Goal: Task Accomplishment & Management: Manage account settings

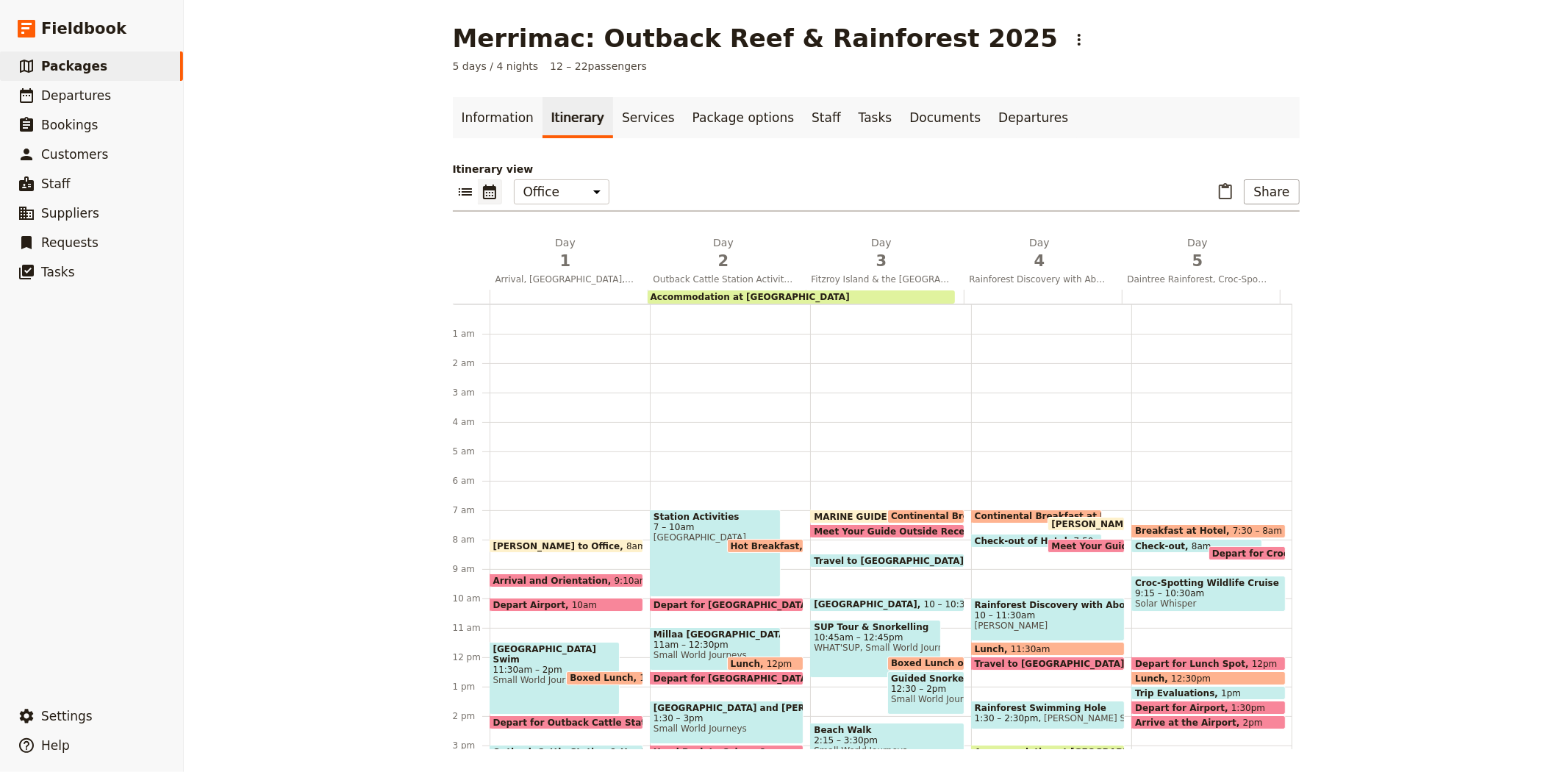
scroll to position [191, 0]
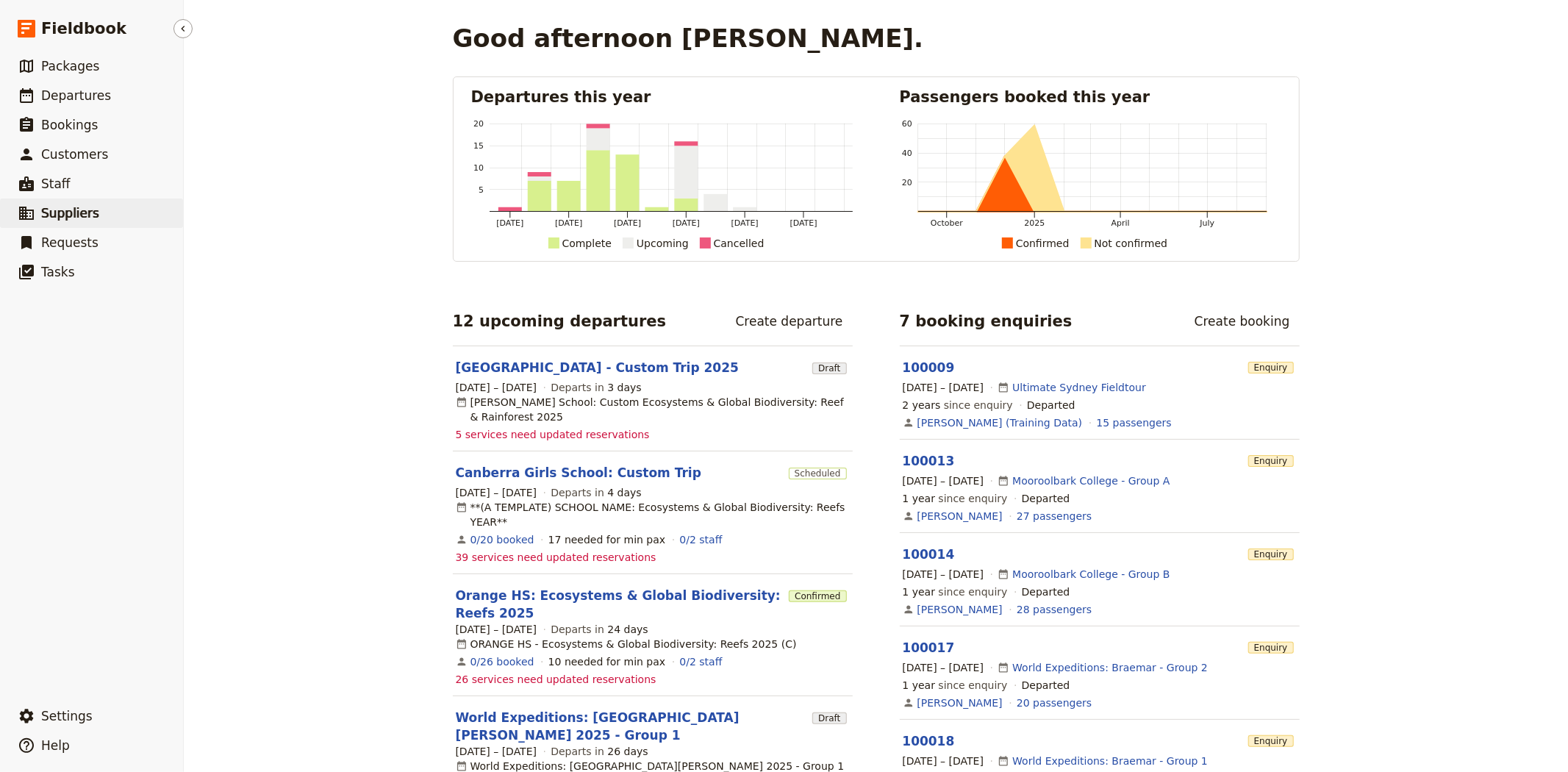
click at [72, 221] on span "Suppliers" at bounding box center [71, 213] width 58 height 17
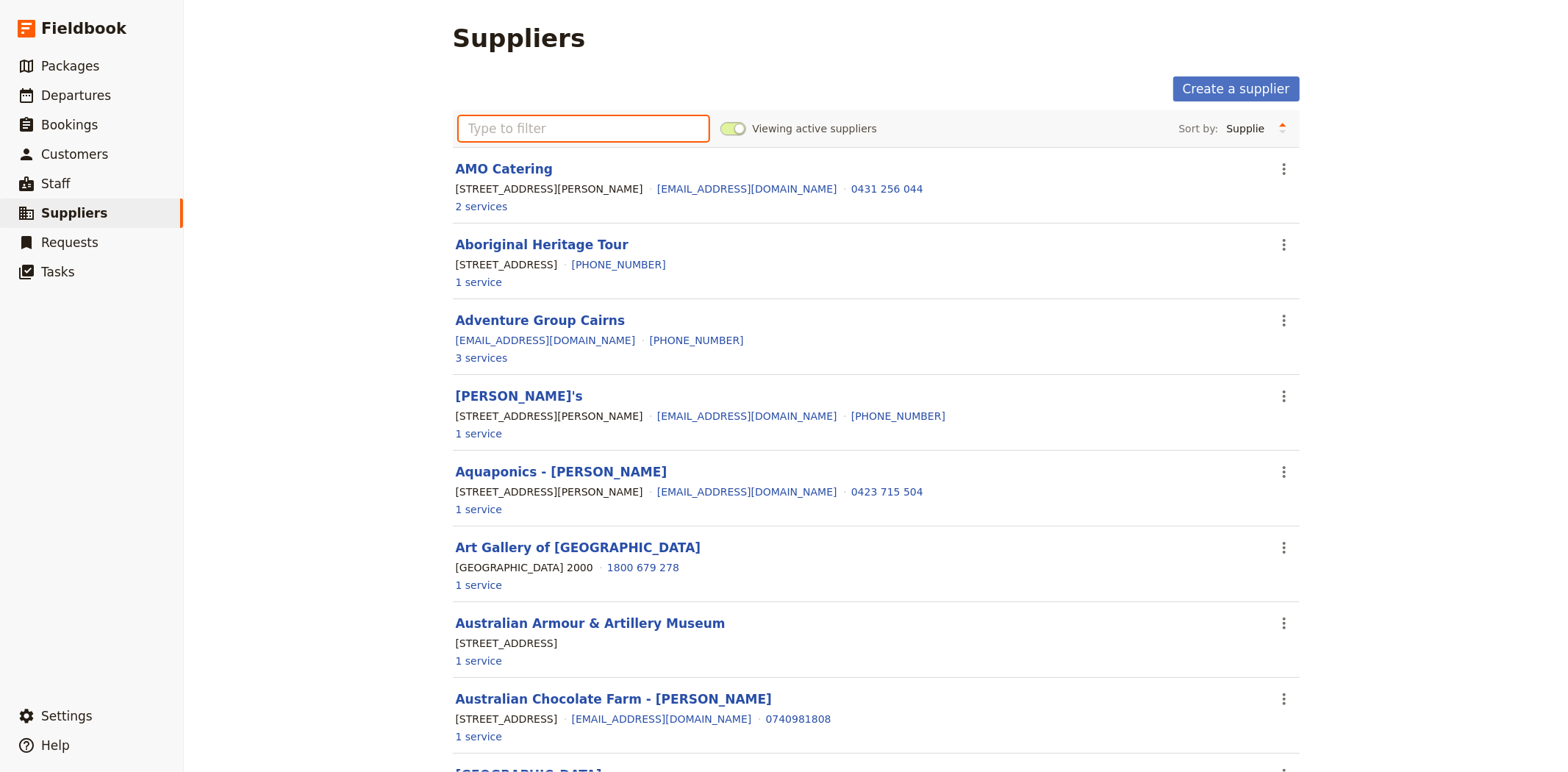
click at [524, 128] on input "text" at bounding box center [584, 129] width 250 height 25
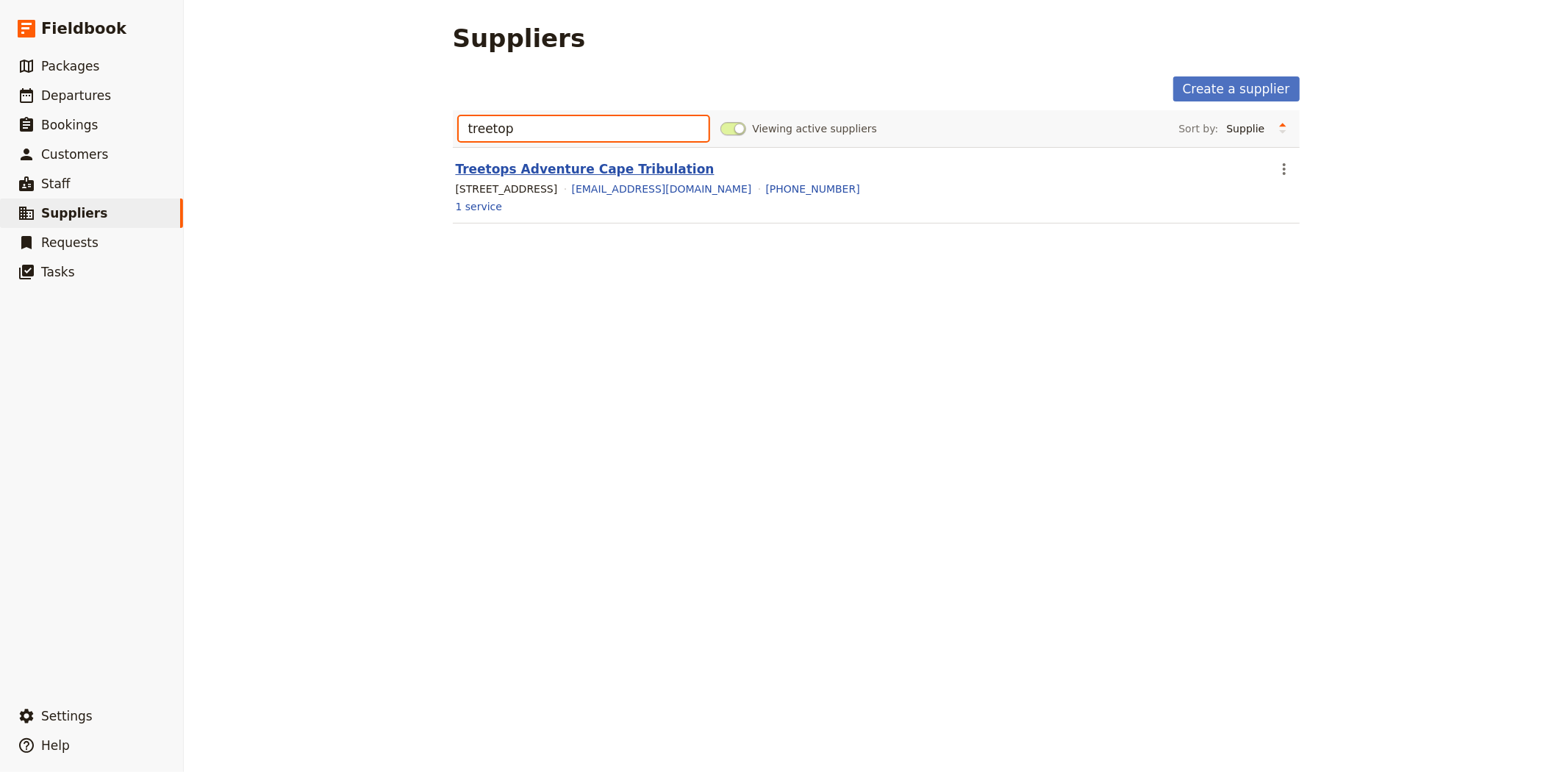
type input "treetop"
click at [511, 164] on link "Treetops Adventure Cape Tribulation" at bounding box center [585, 168] width 259 height 14
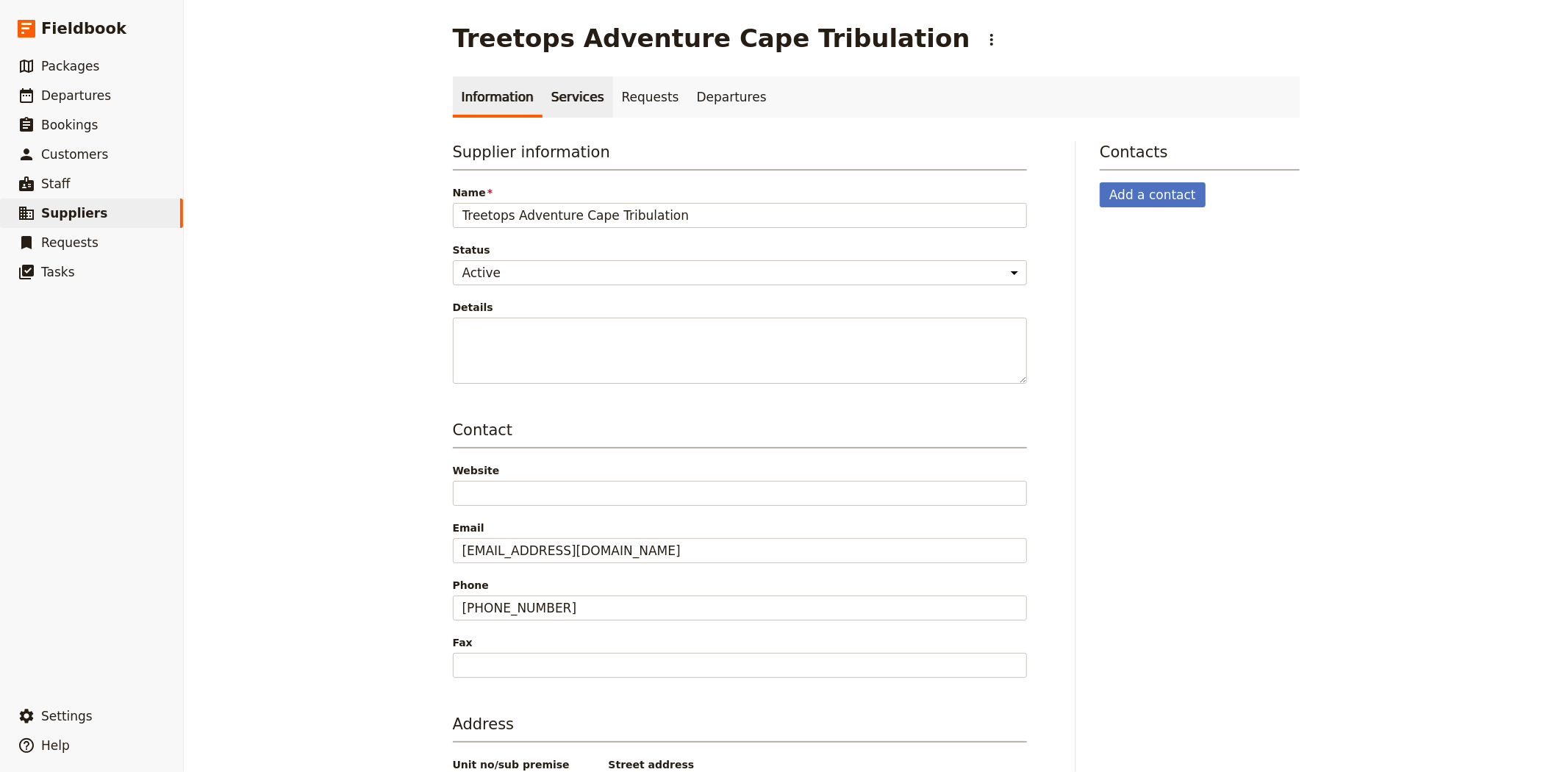
click at [555, 103] on link "Services" at bounding box center [577, 97] width 71 height 42
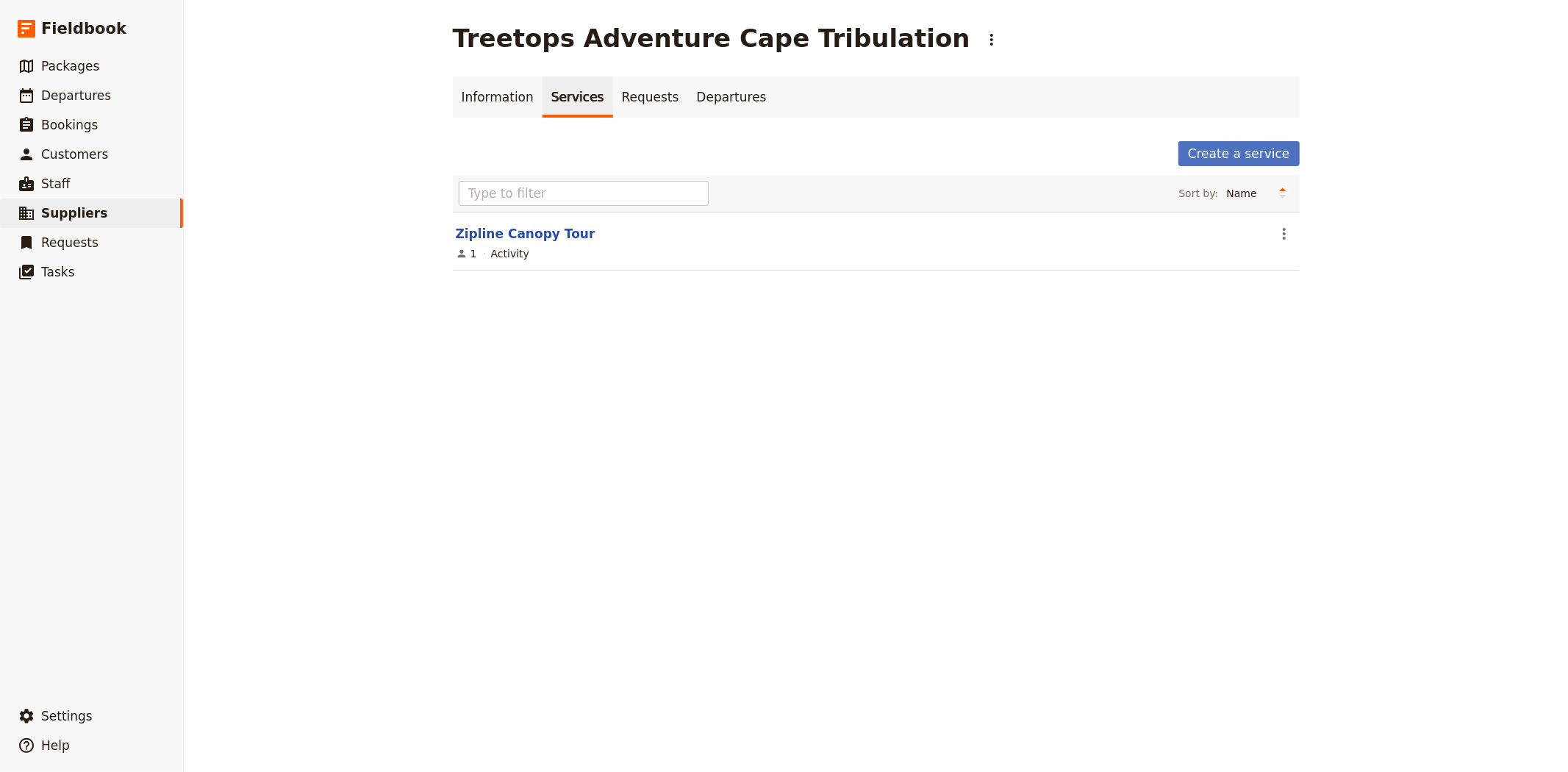
click at [540, 232] on link "Zipline Canopy Tour" at bounding box center [526, 233] width 140 height 14
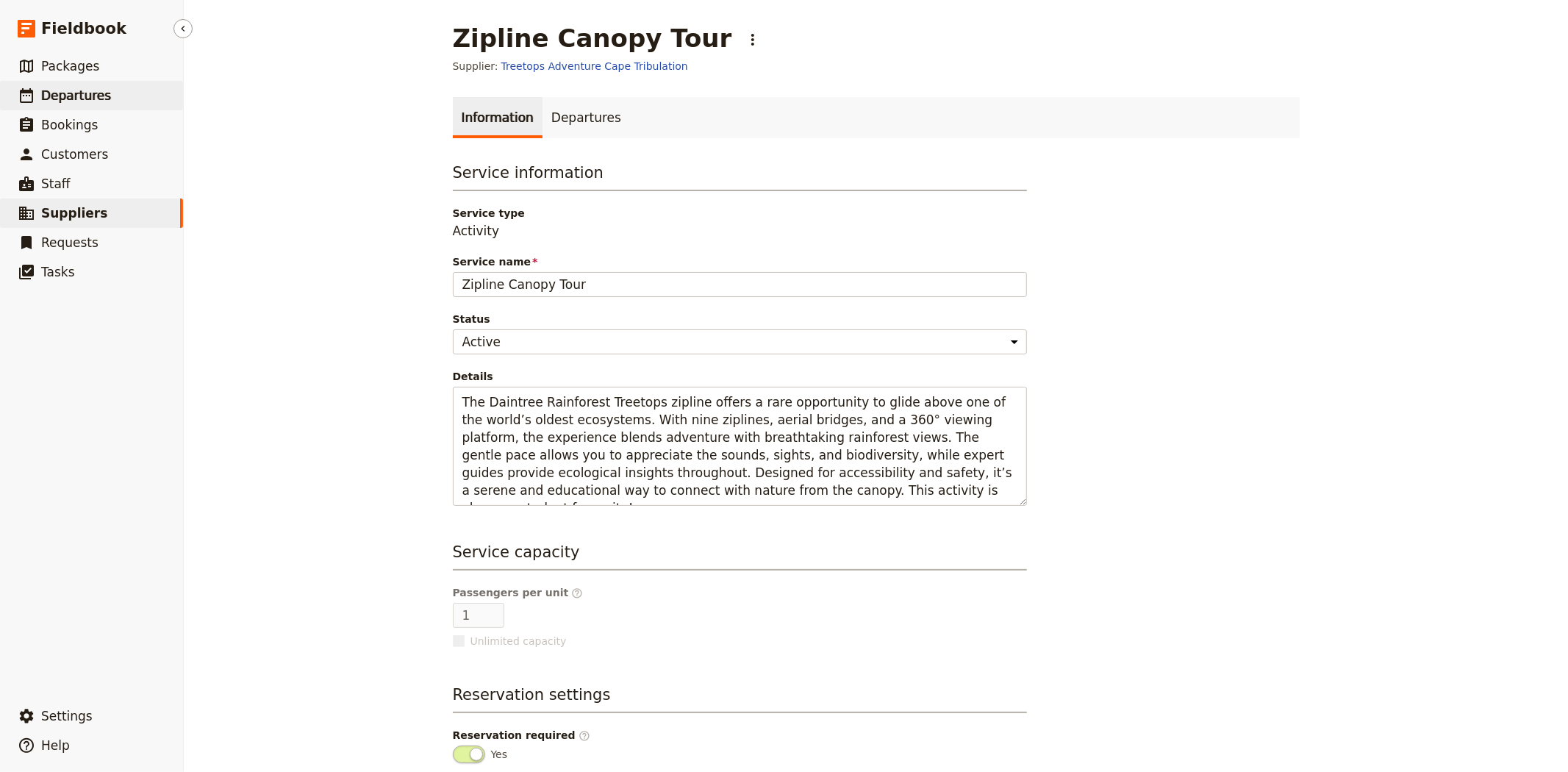
click at [78, 81] on link "​ Departures" at bounding box center [91, 96] width 183 height 29
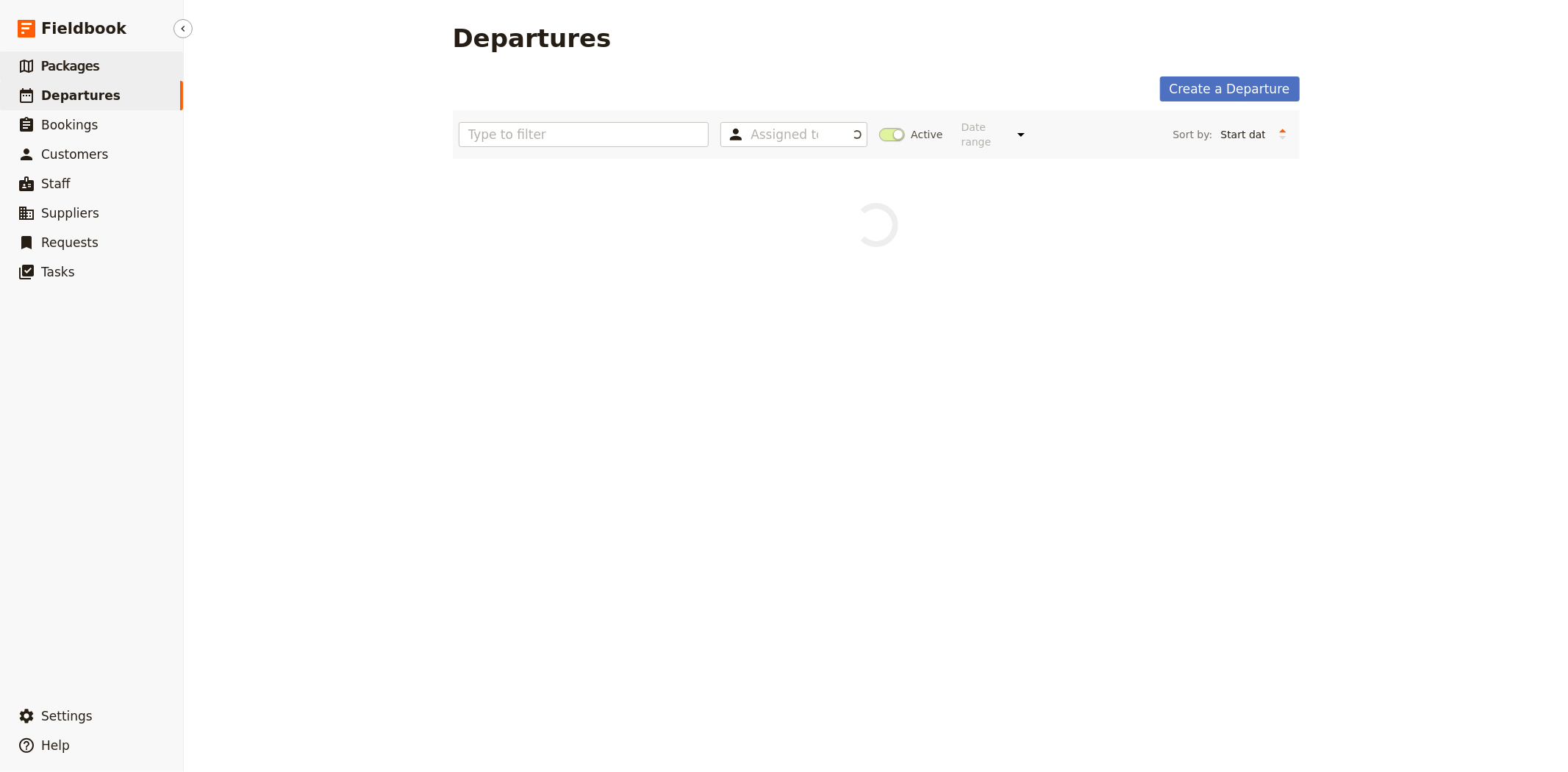
click at [104, 71] on link "​ Packages" at bounding box center [91, 66] width 183 height 29
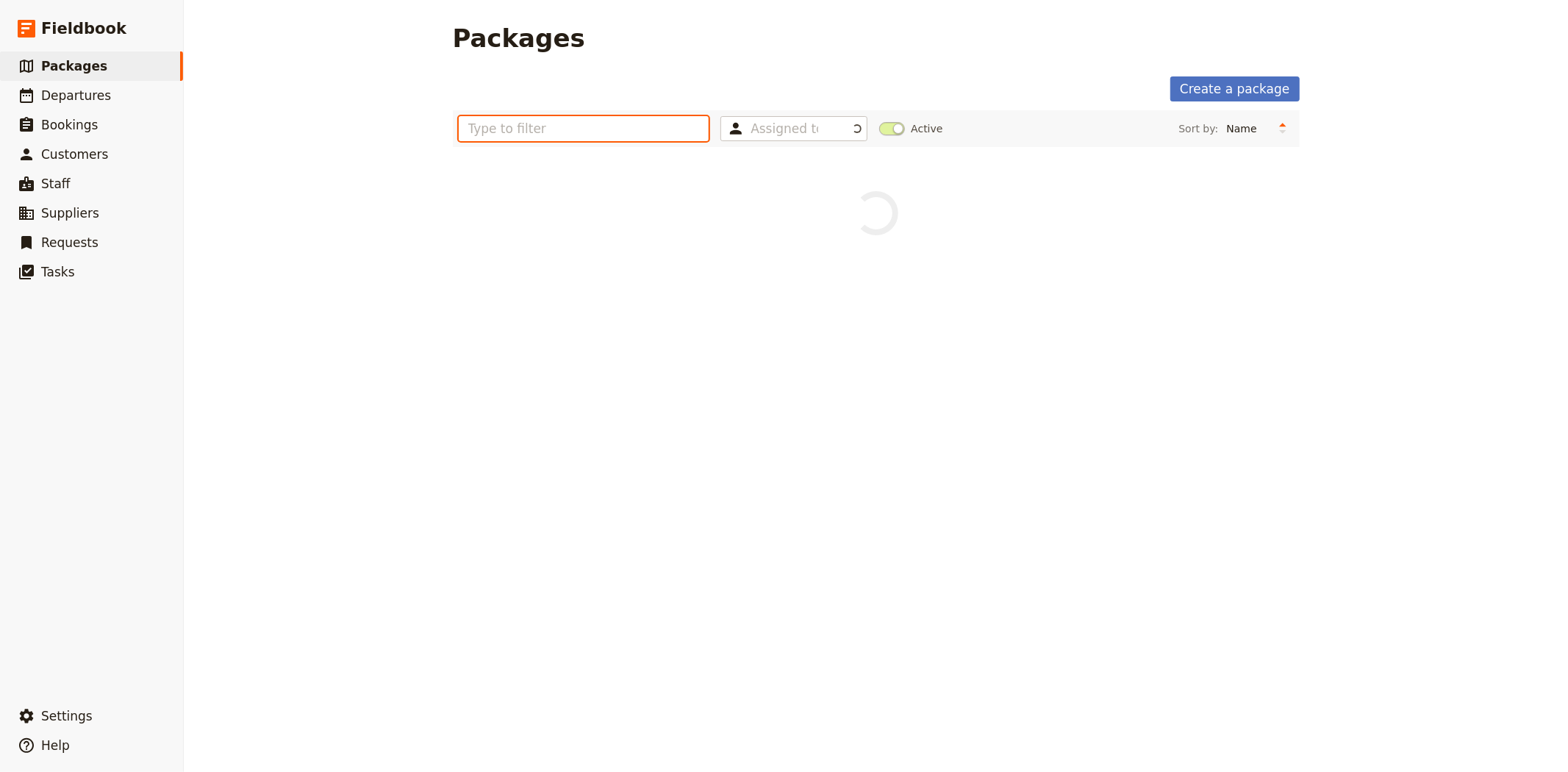
click at [538, 123] on input "text" at bounding box center [584, 129] width 250 height 25
type input "merrimac"
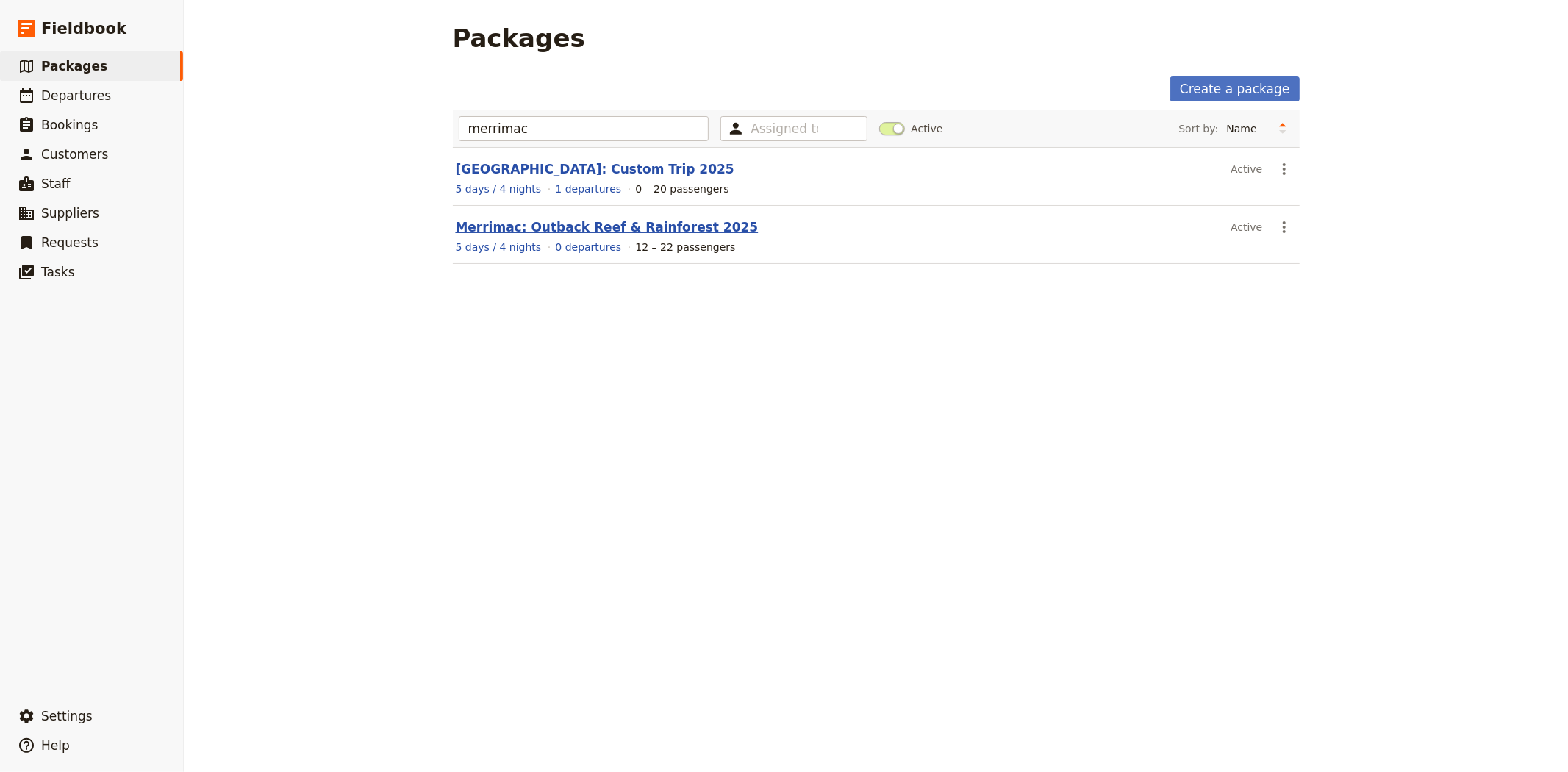
click at [560, 225] on link "Merrimac: Outback Reef & Rainforest 2025" at bounding box center [607, 226] width 302 height 14
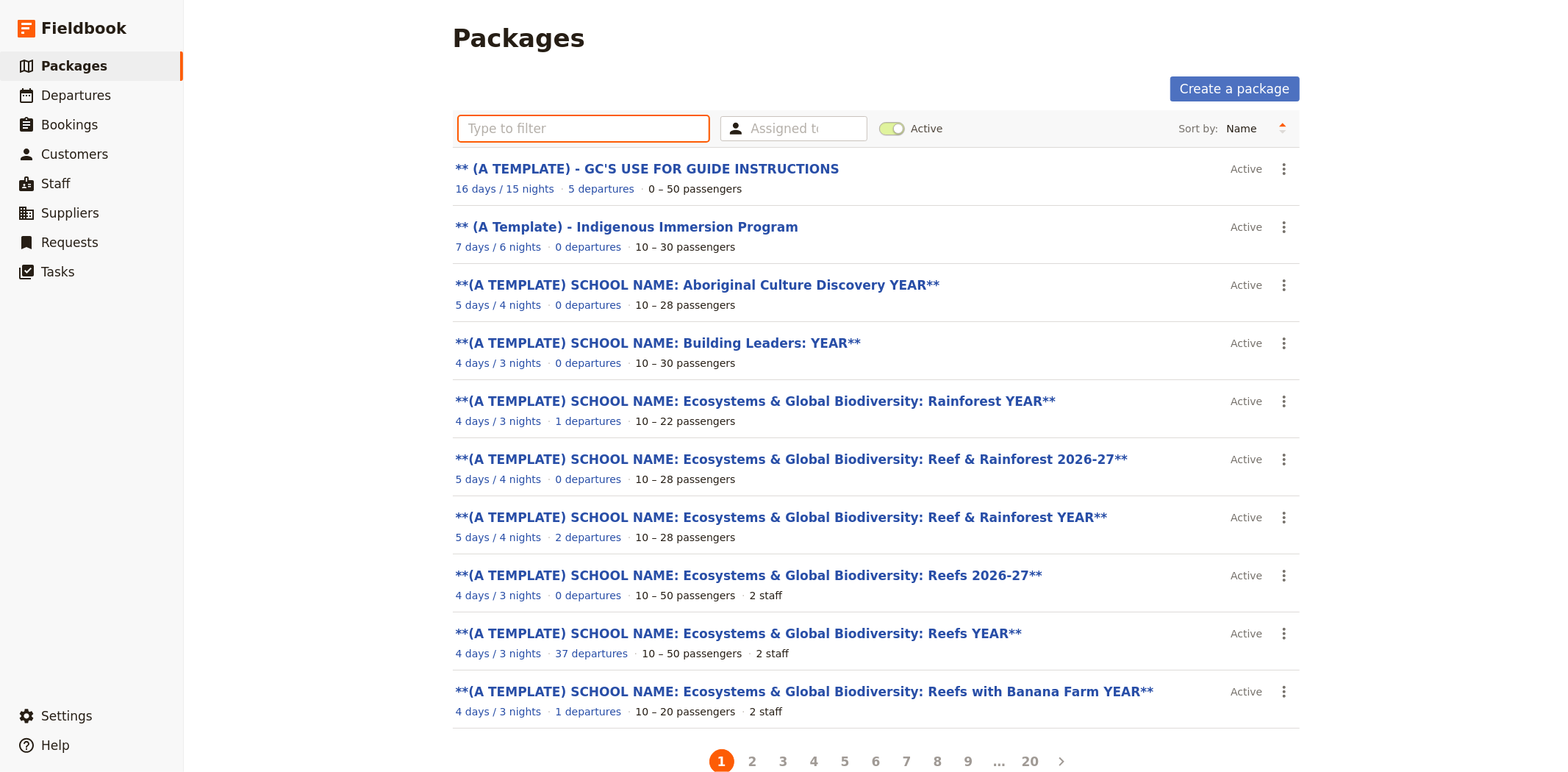
click at [605, 128] on input "text" at bounding box center [584, 129] width 250 height 25
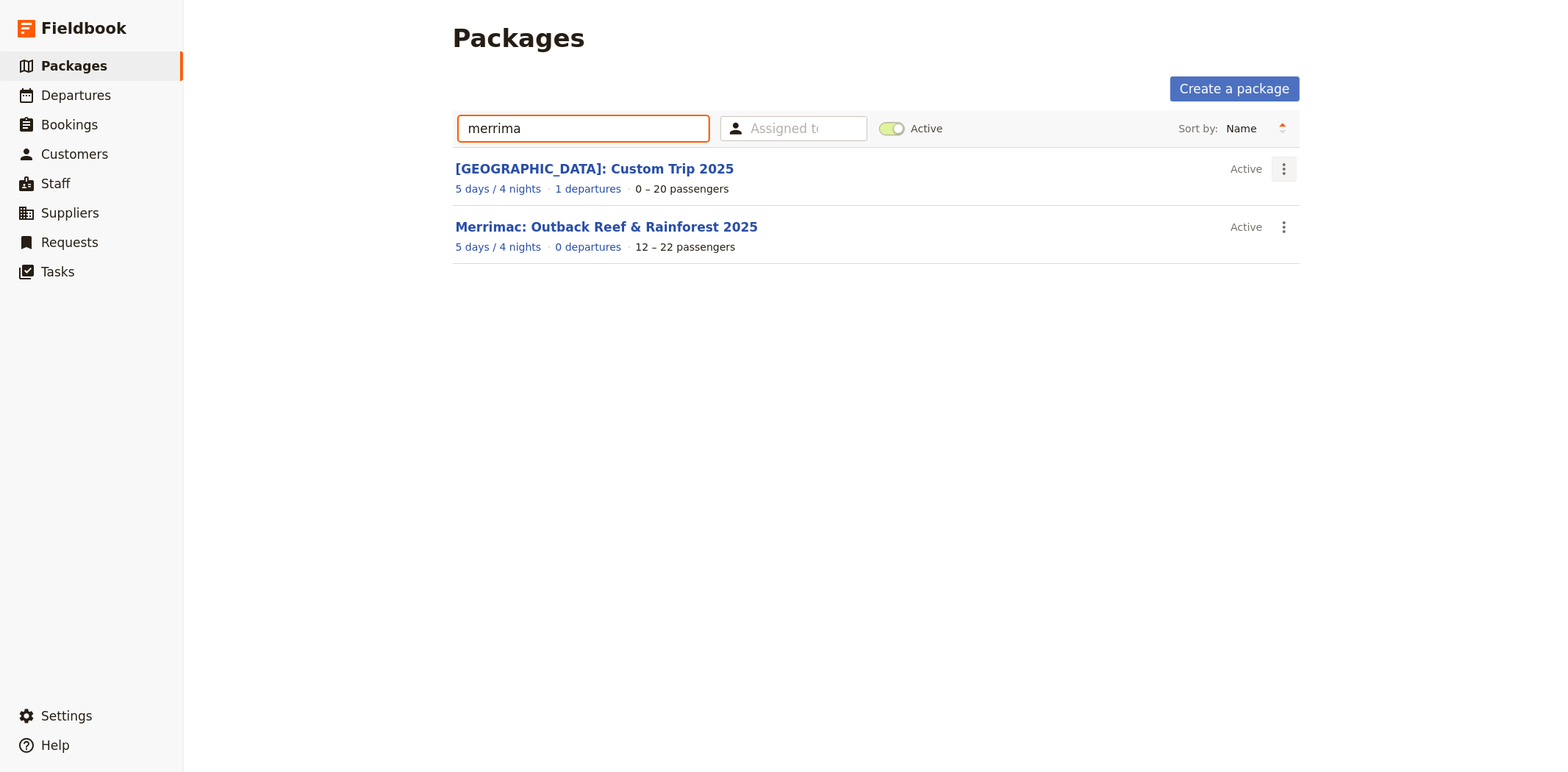
type input "merrima"
click at [1279, 167] on icon "Actions" at bounding box center [1284, 169] width 17 height 17
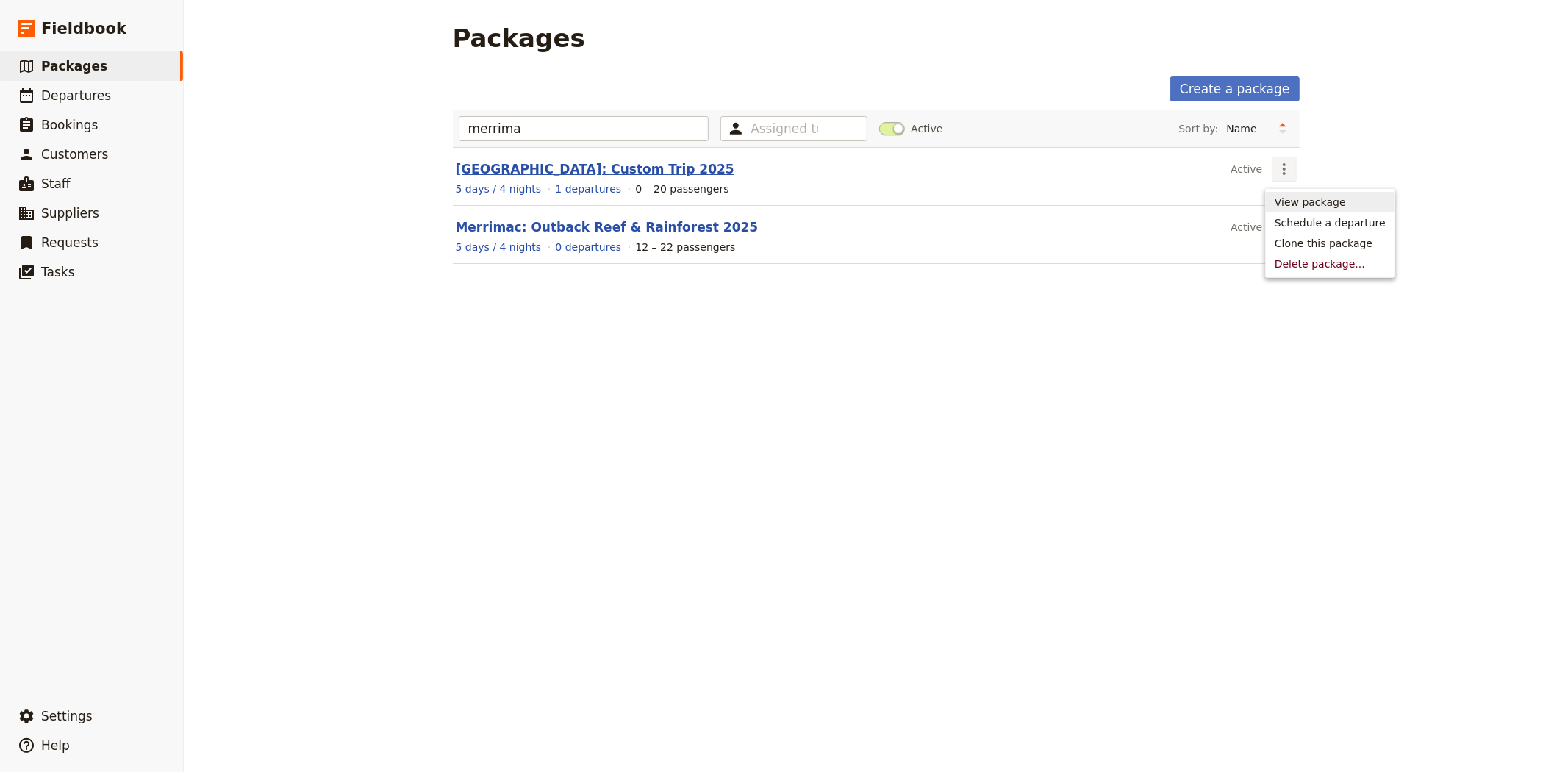
click at [667, 170] on link "[GEOGRAPHIC_DATA]: Custom Trip 2025" at bounding box center [595, 168] width 278 height 14
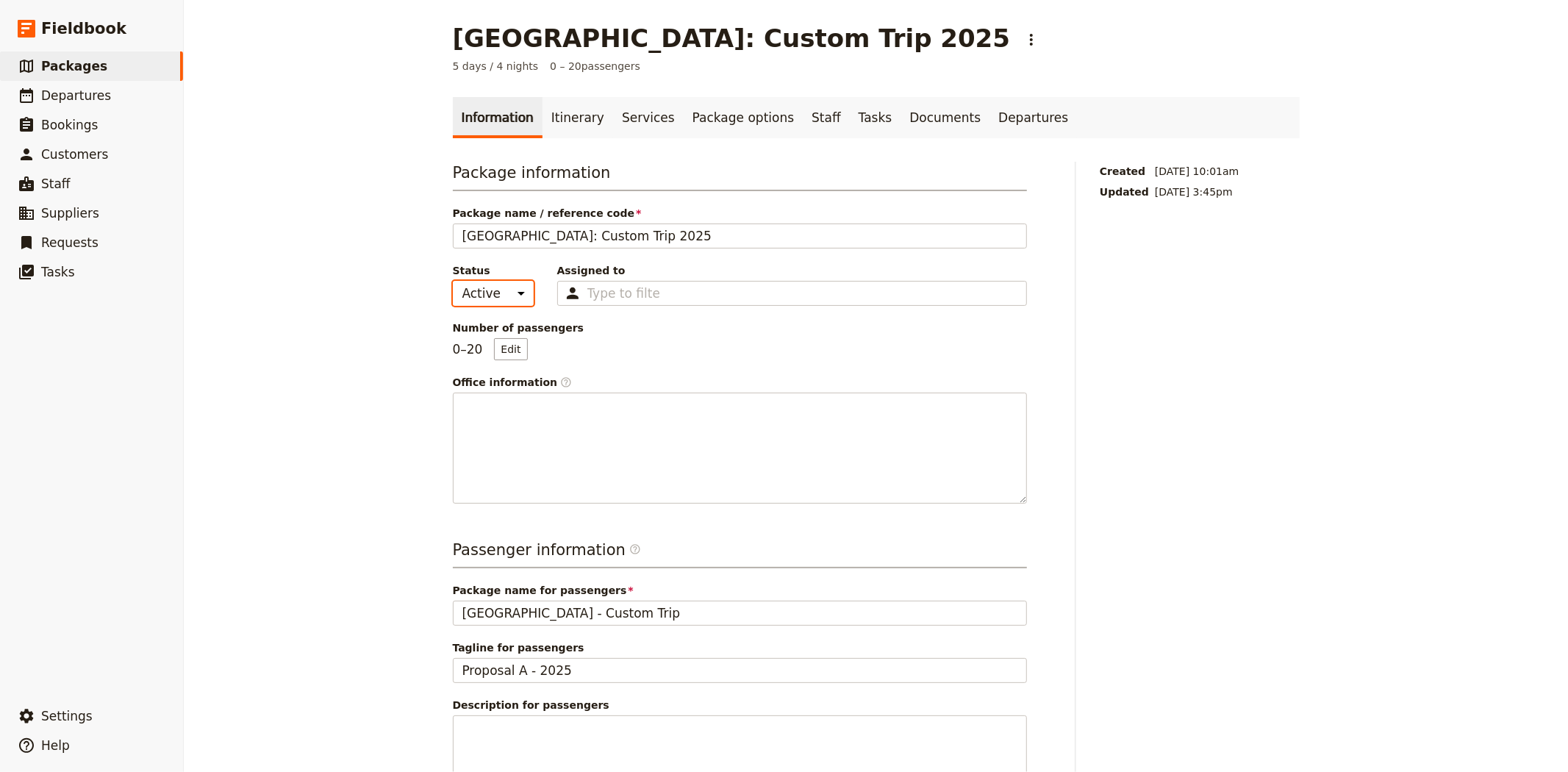
click at [483, 300] on select "Active Inactive" at bounding box center [494, 294] width 81 height 25
select select "INACTIVE"
click at [453, 281] on select "Active Inactive" at bounding box center [494, 294] width 81 height 25
click at [571, 116] on link "Itinerary" at bounding box center [577, 117] width 71 height 42
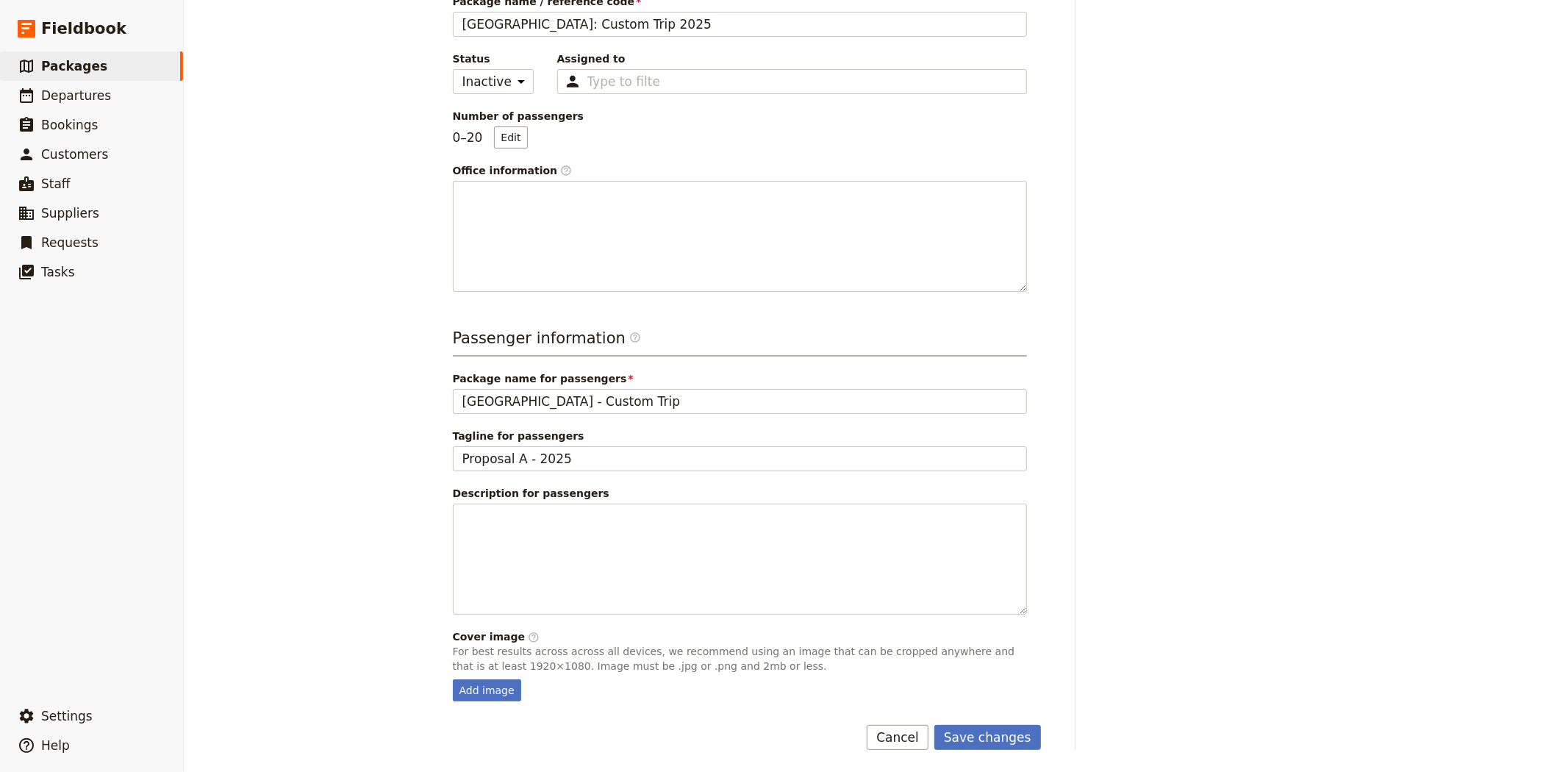
scroll to position [214, 0]
click at [957, 729] on button "Save changes" at bounding box center [987, 735] width 106 height 25
click at [63, 96] on span "Departures" at bounding box center [76, 95] width 70 height 14
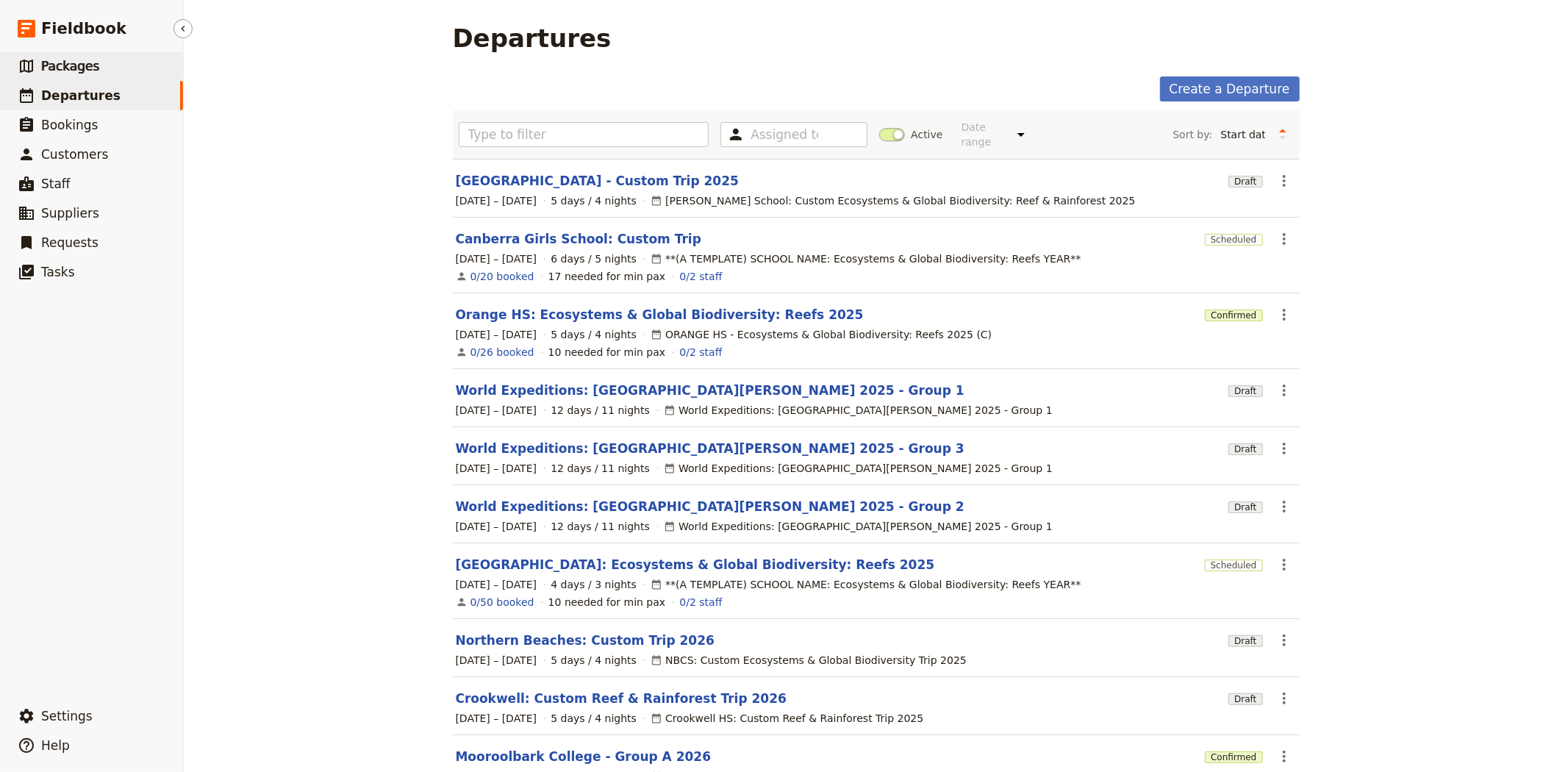
click at [99, 65] on link "​ Packages" at bounding box center [91, 66] width 183 height 29
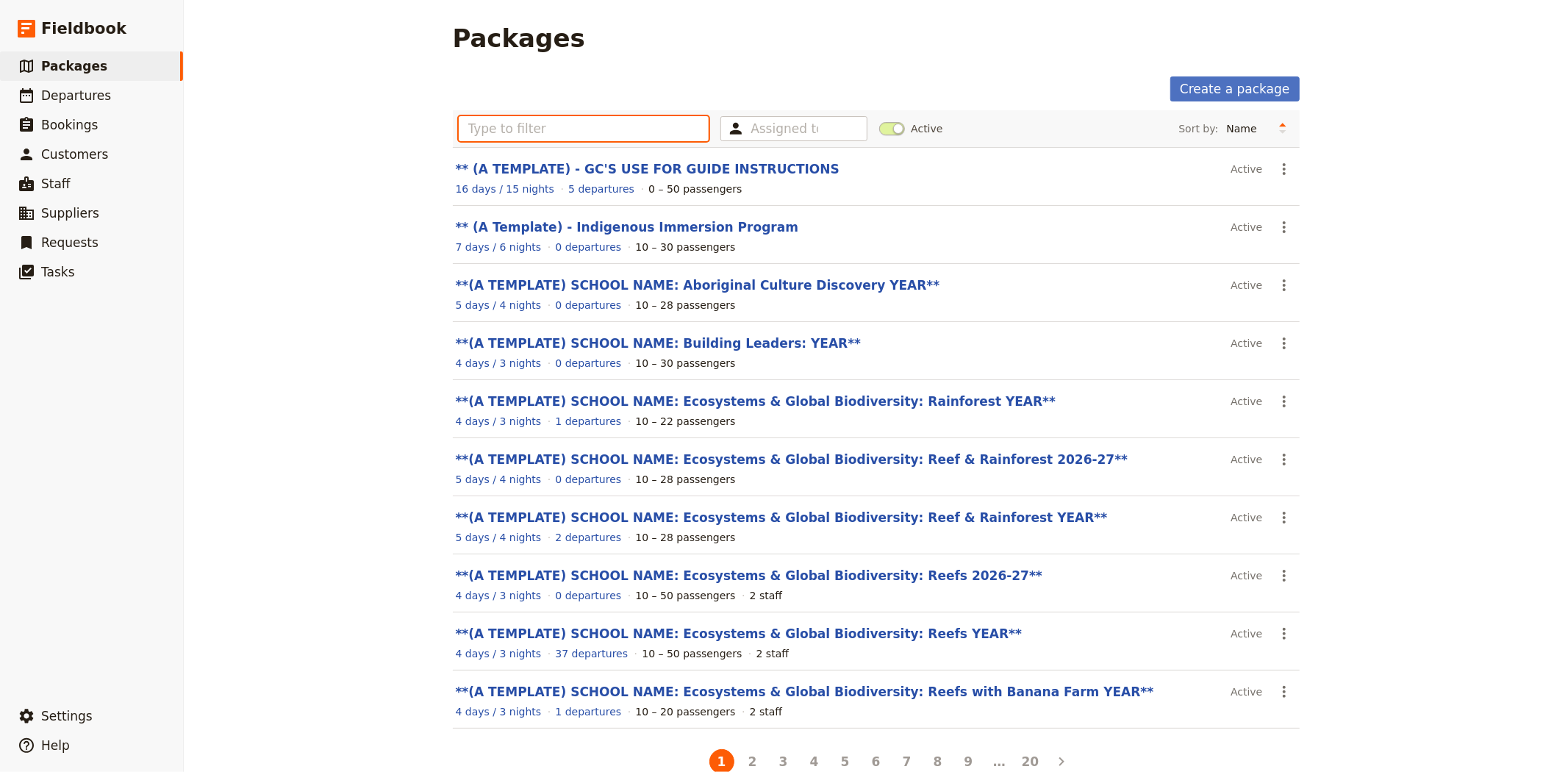
click at [599, 120] on input "text" at bounding box center [584, 129] width 250 height 25
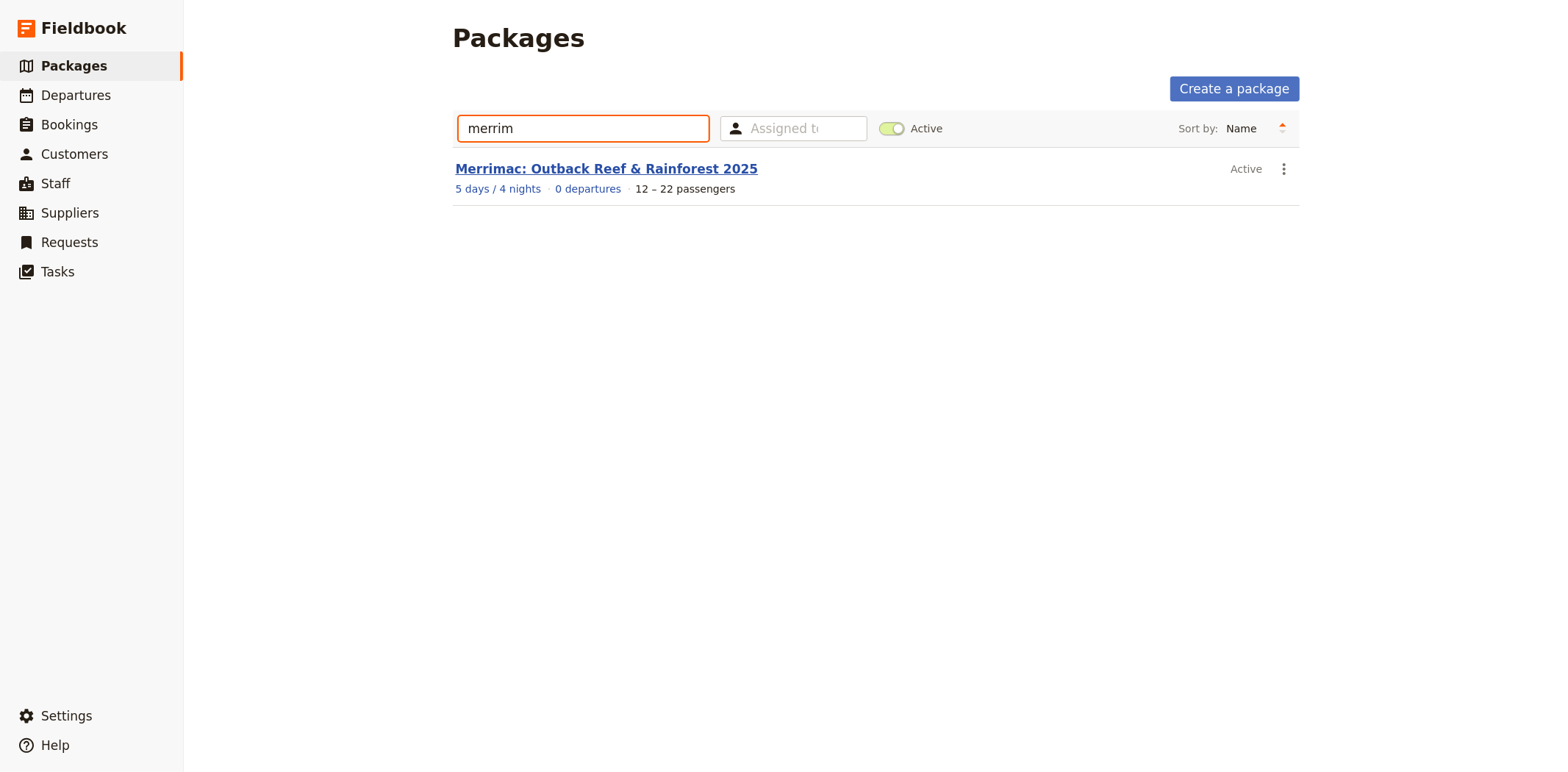
type input "merrim"
click at [591, 163] on link "Merrimac: Outback Reef & Rainforest 2025" at bounding box center [607, 168] width 302 height 14
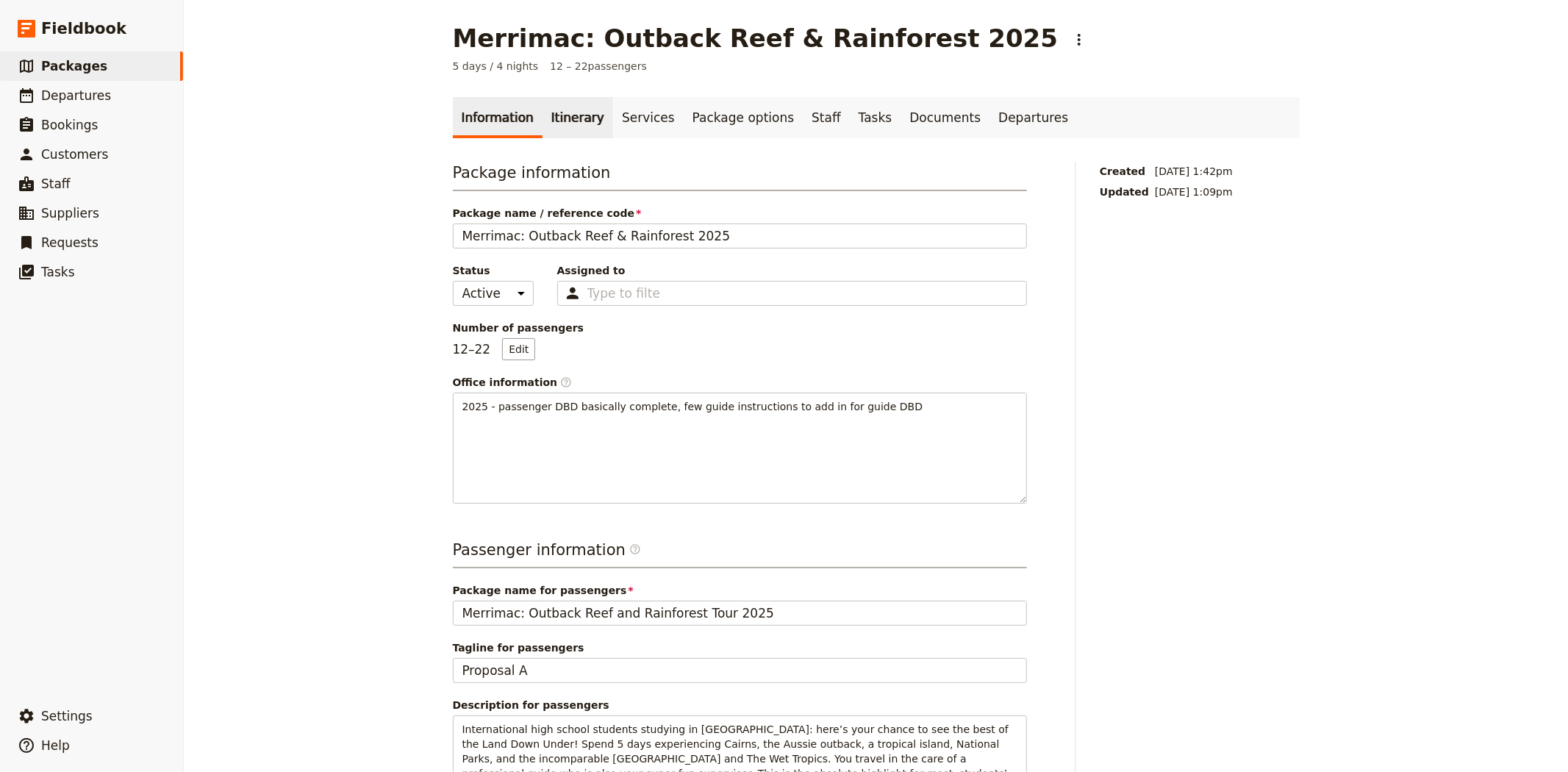
click at [579, 119] on link "Itinerary" at bounding box center [577, 117] width 71 height 42
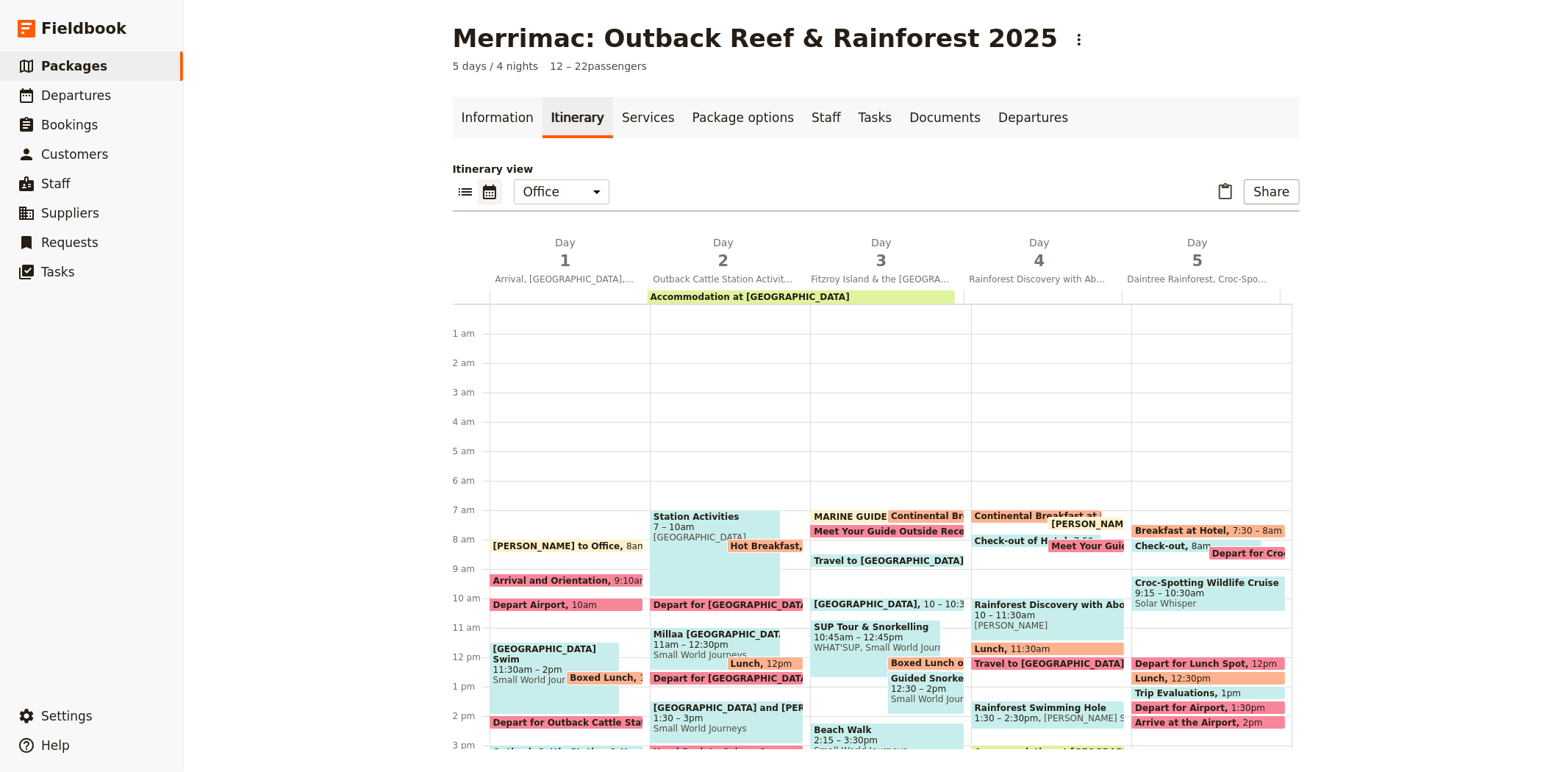
scroll to position [191, 0]
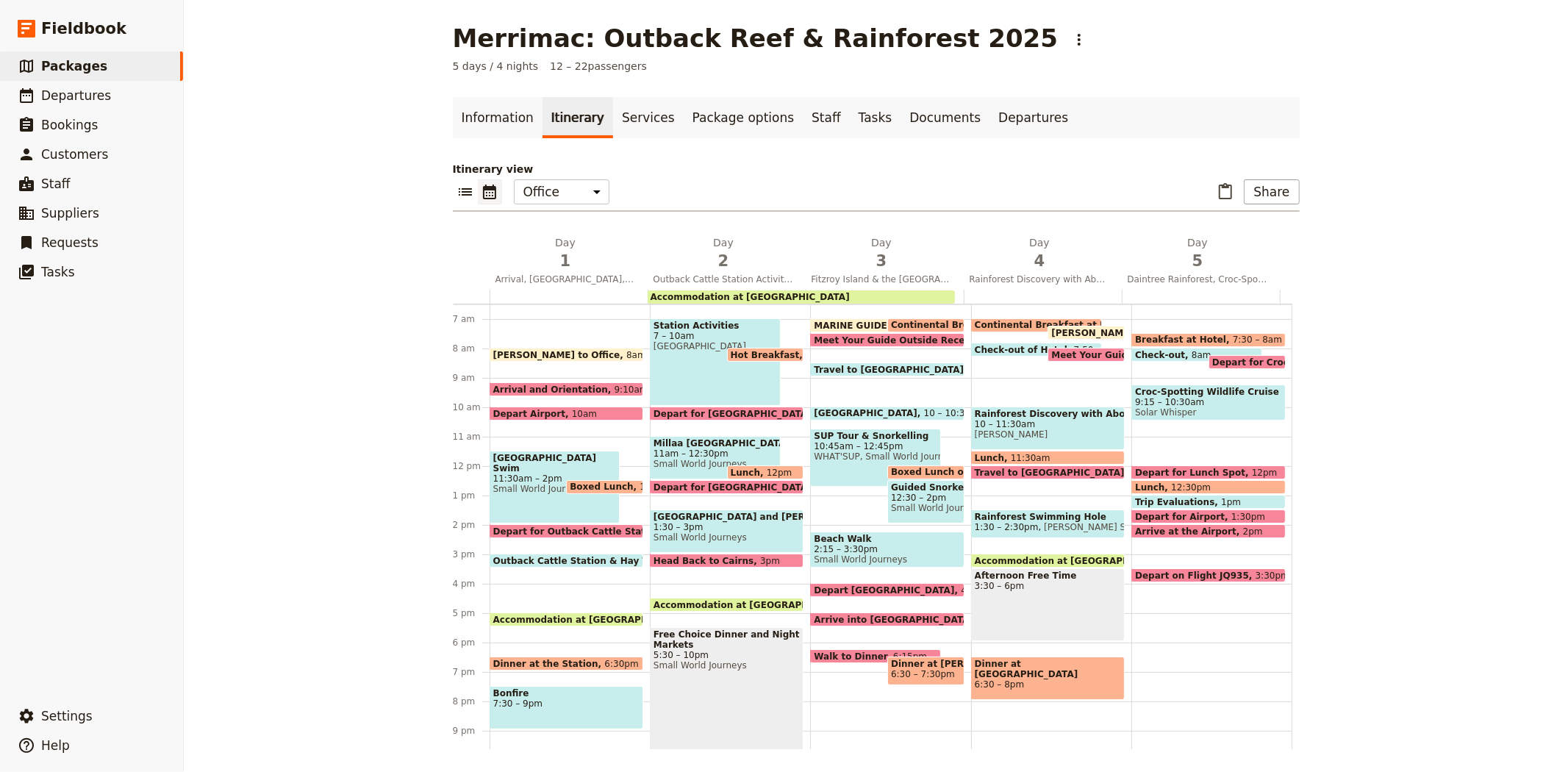
click at [889, 464] on div "SUP Tour & Snorkelling 10:45am – 12:45pm WHAT'SUP, Small World Journeys" at bounding box center [874, 457] width 130 height 58
select select "3"
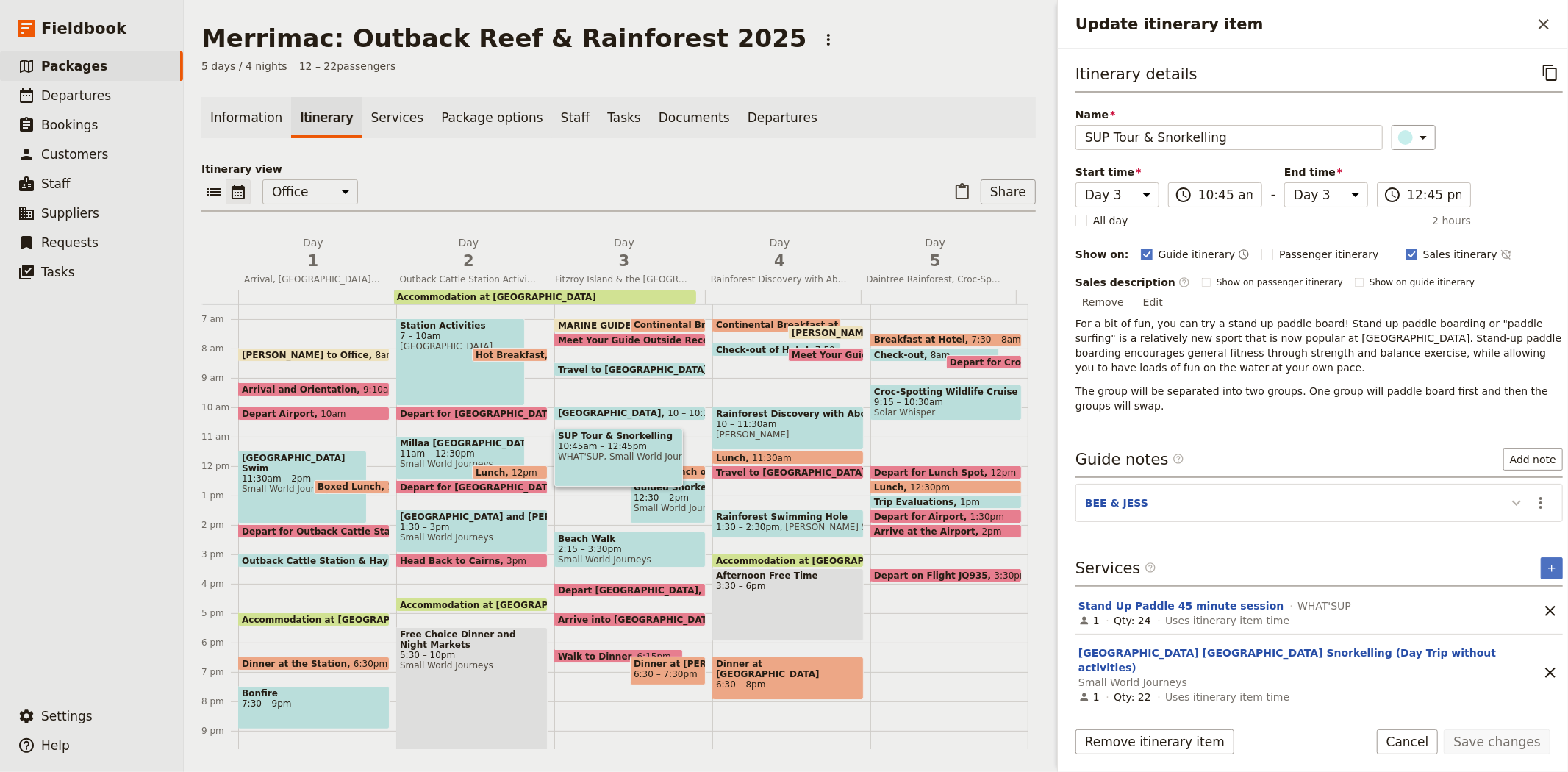
click at [1507, 494] on icon "Update itinerary item" at bounding box center [1516, 502] width 17 height 17
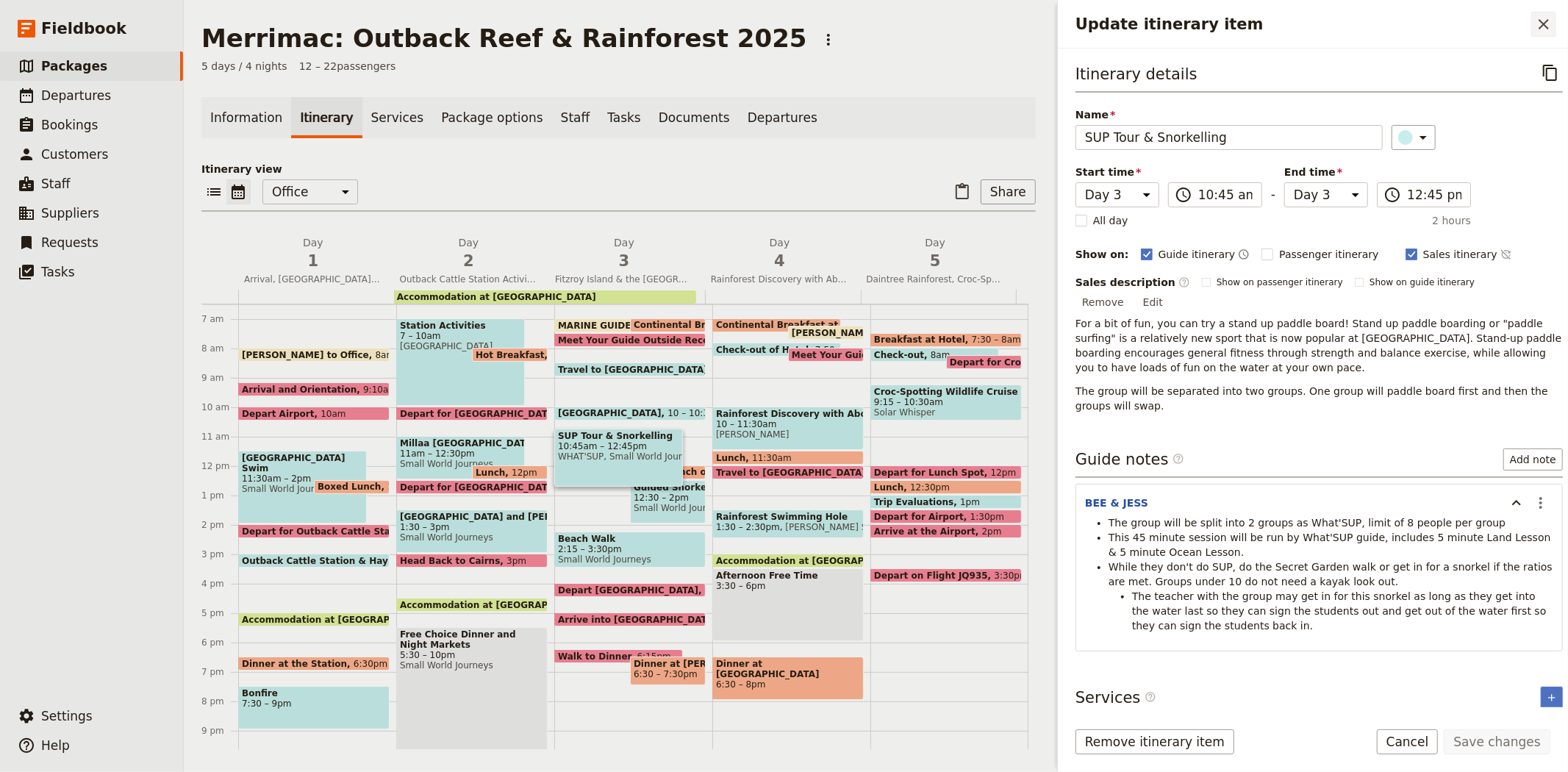
click at [1549, 22] on icon "Close drawer" at bounding box center [1543, 24] width 17 height 17
